Goal: Check status: Check status

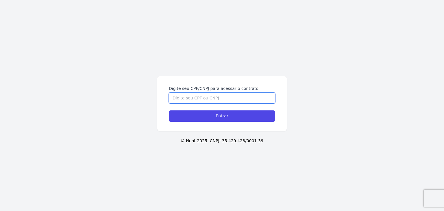
click at [226, 97] on input "Digite seu CPF/CNPJ para acessar o contrato" at bounding box center [222, 98] width 106 height 11
paste input "353.846.488-05"
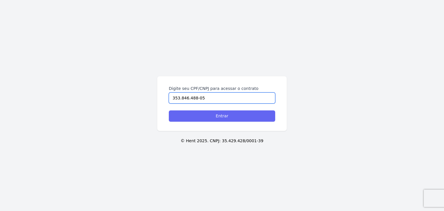
type input "353.846.488-05"
click at [227, 115] on input "Entrar" at bounding box center [222, 115] width 106 height 11
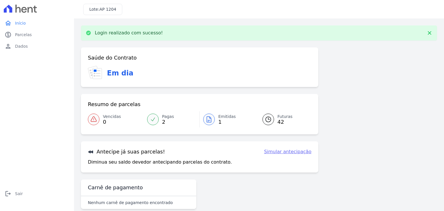
click at [214, 118] on link "Emitidas 1" at bounding box center [228, 119] width 56 height 16
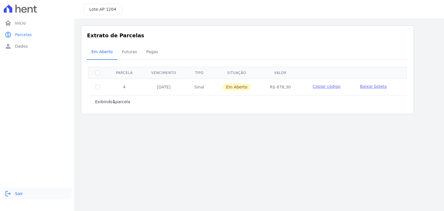
click at [28, 194] on link "logout Sair" at bounding box center [36, 194] width 69 height 12
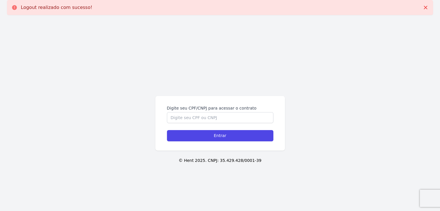
click at [8, 197] on div "Digite seu CPF/CNPJ para acessar o contrato Entrar © Hent 2025. CNPJ: 35.429.42…" at bounding box center [220, 125] width 440 height 211
